Goal: Transaction & Acquisition: Purchase product/service

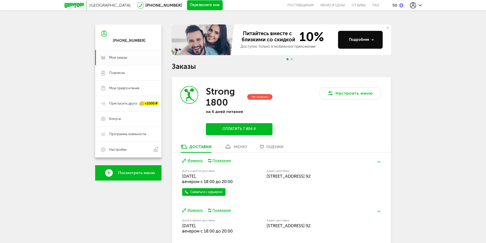
click at [239, 150] on link "меню" at bounding box center [236, 148] width 28 height 8
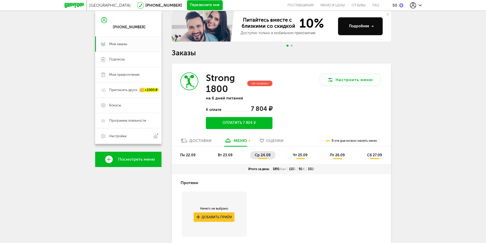
scroll to position [13, 0]
click at [136, 159] on span "Посмотреть меню" at bounding box center [136, 159] width 37 height 5
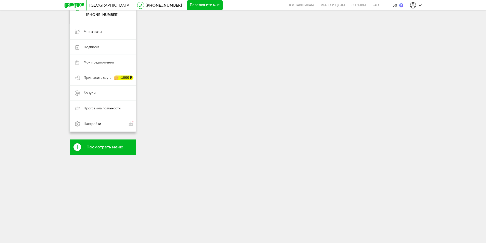
scroll to position [40, 0]
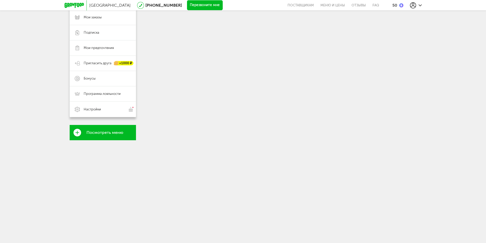
click at [78, 129] on icon at bounding box center [78, 133] width 8 height 8
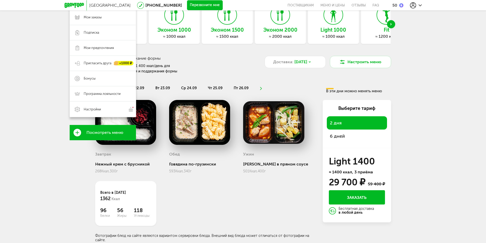
scroll to position [45, 0]
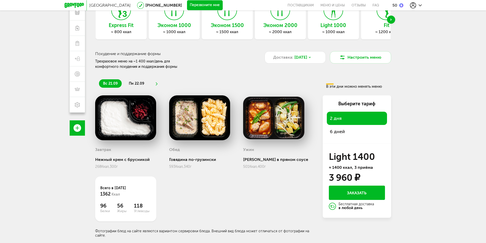
click at [348, 133] on span "6 дней" at bounding box center [357, 131] width 54 height 7
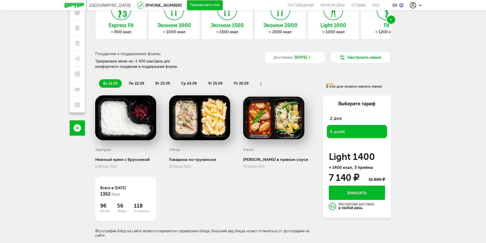
click at [344, 124] on div "2 дня" at bounding box center [357, 118] width 60 height 13
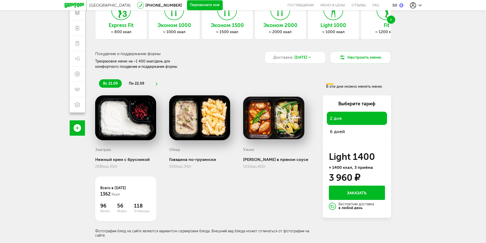
click at [341, 135] on span "6 дней" at bounding box center [357, 131] width 54 height 7
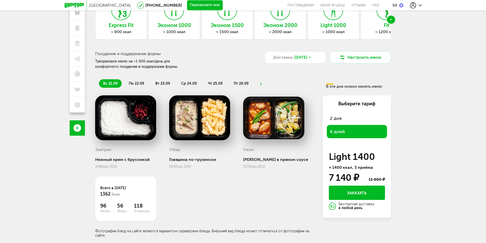
click at [338, 123] on div "2 дня" at bounding box center [357, 118] width 60 height 13
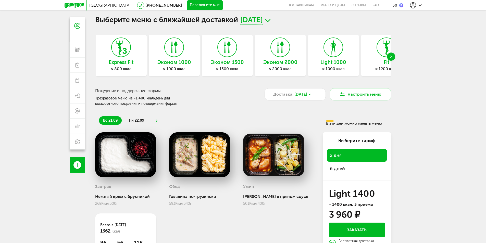
scroll to position [0, 0]
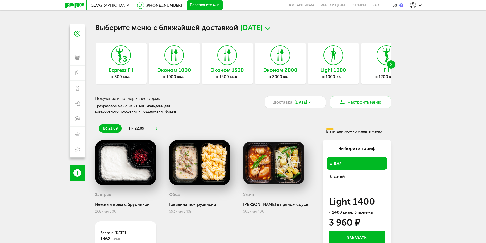
click at [387, 63] on div "Next slide" at bounding box center [391, 64] width 8 height 8
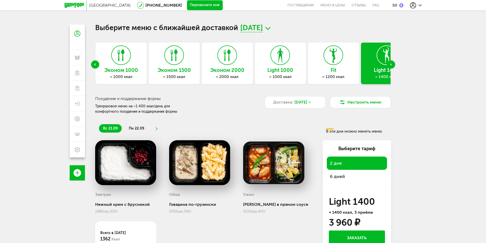
click at [387, 63] on div "Next slide" at bounding box center [391, 64] width 8 height 8
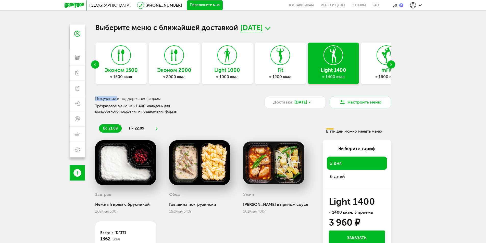
click at [387, 63] on div "Next slide" at bounding box center [391, 64] width 8 height 8
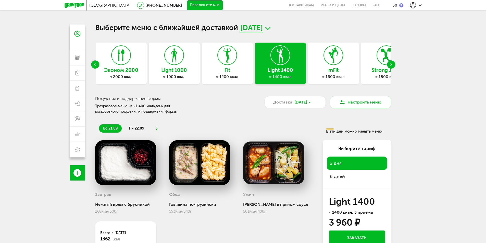
click at [387, 63] on div "Next slide" at bounding box center [391, 64] width 8 height 8
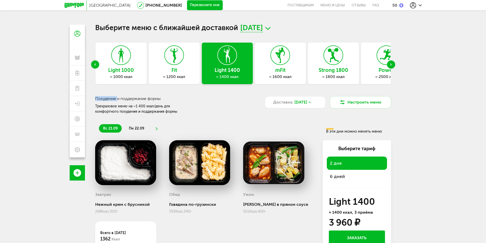
click at [387, 63] on div "Next slide" at bounding box center [391, 64] width 8 height 8
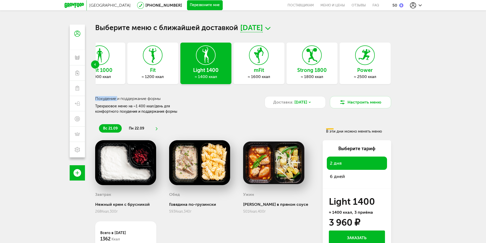
click at [327, 74] on div "Strong 1800 ≈ 1800 ккал" at bounding box center [312, 64] width 51 height 42
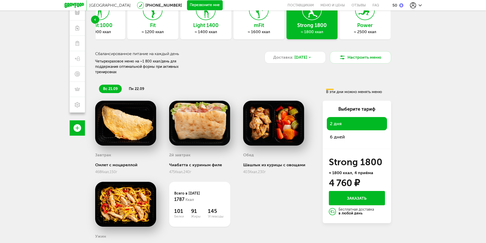
scroll to position [51, 0]
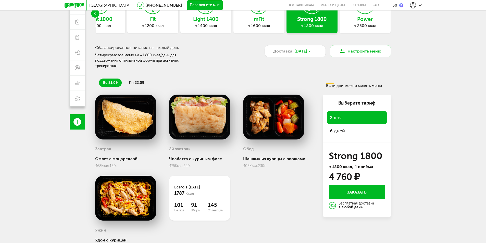
click at [335, 127] on span "6 дней" at bounding box center [357, 130] width 54 height 7
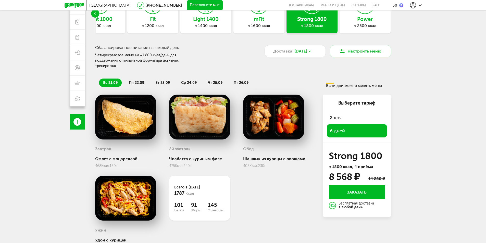
scroll to position [0, 0]
